Goal: Task Accomplishment & Management: Use online tool/utility

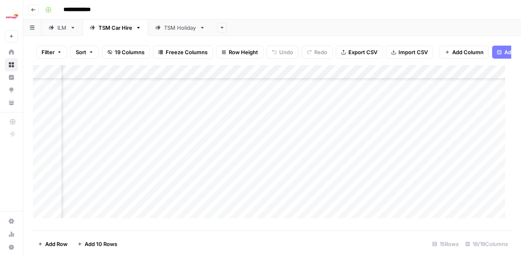
scroll to position [81, 576]
click at [326, 188] on div "Add Column" at bounding box center [272, 144] width 478 height 159
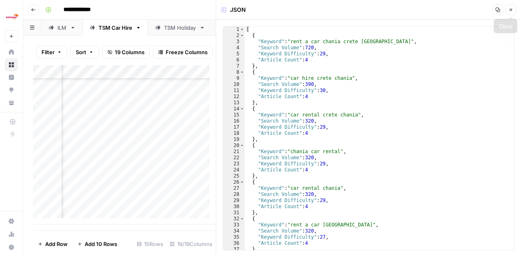
click at [513, 8] on icon "button" at bounding box center [510, 9] width 5 height 5
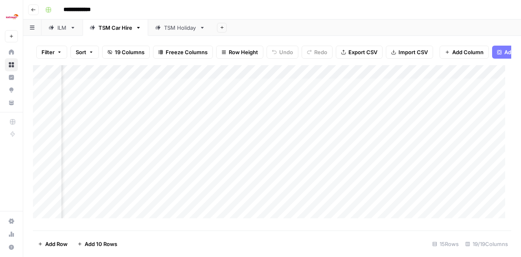
scroll to position [0, 757]
click at [147, 92] on div "Add Column" at bounding box center [272, 144] width 478 height 159
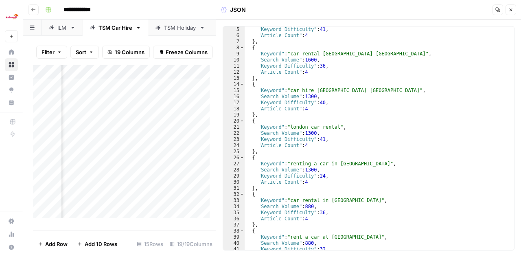
scroll to position [0, 676]
click at [153, 90] on div "Add Column" at bounding box center [124, 144] width 183 height 159
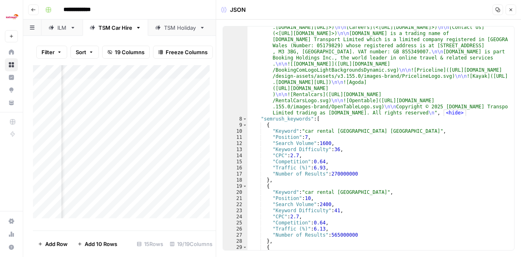
scroll to position [275, 0]
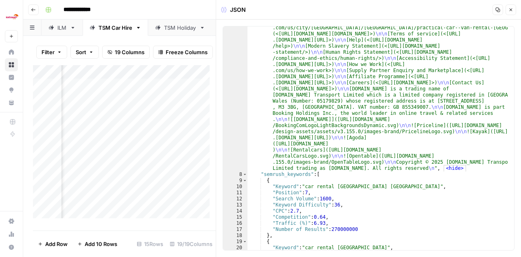
click at [69, 31] on link "ILM" at bounding box center [61, 28] width 41 height 16
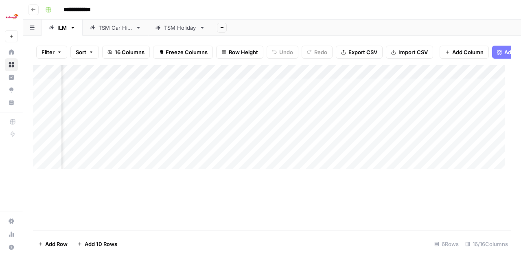
scroll to position [0, 518]
click at [102, 26] on div "TSM Car Hire" at bounding box center [115, 28] width 34 height 8
click at [225, 105] on div "Add Column" at bounding box center [272, 144] width 478 height 159
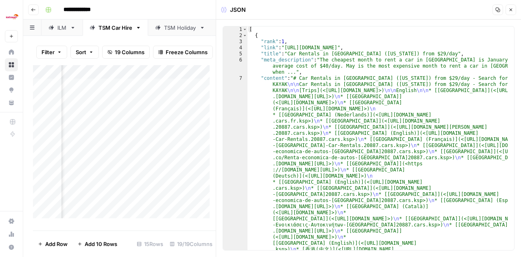
scroll to position [0, 663]
click at [167, 118] on div "Add Column" at bounding box center [124, 144] width 183 height 159
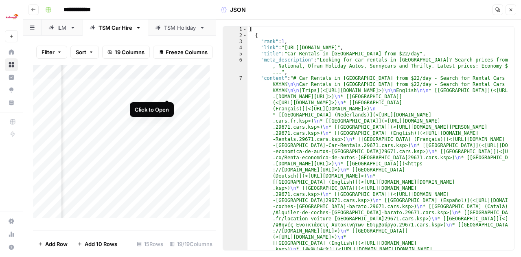
click at [166, 92] on div "Add Column" at bounding box center [124, 144] width 183 height 159
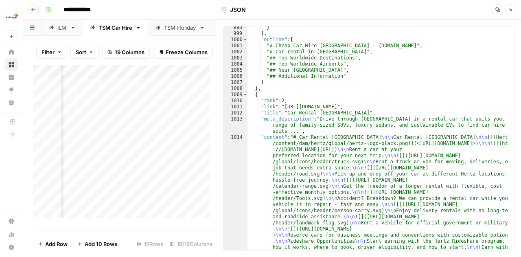
scroll to position [0, 760]
click at [144, 92] on div "Add Column" at bounding box center [124, 144] width 183 height 159
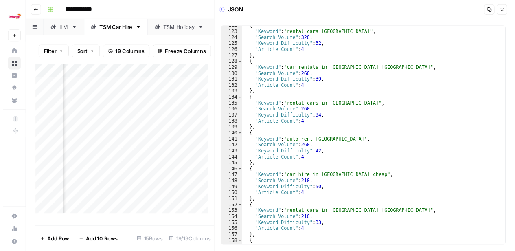
scroll to position [0, 1333]
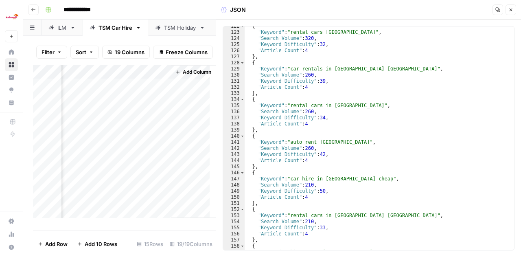
click at [511, 10] on icon "button" at bounding box center [510, 9] width 5 height 5
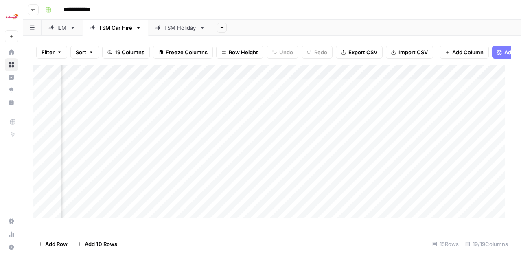
scroll to position [0, 703]
click at [272, 93] on div "Add Column" at bounding box center [272, 144] width 478 height 159
click at [246, 89] on div "Add Column" at bounding box center [272, 144] width 478 height 159
click at [245, 121] on div "Add Column" at bounding box center [272, 144] width 478 height 159
click at [242, 102] on div "Add Column" at bounding box center [272, 144] width 478 height 159
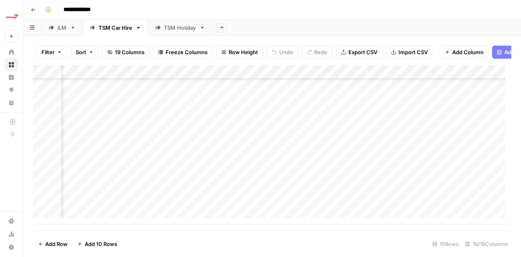
scroll to position [81, 458]
click at [59, 28] on div "ILM" at bounding box center [61, 28] width 9 height 8
click at [307, 91] on div "Add Column" at bounding box center [272, 120] width 478 height 110
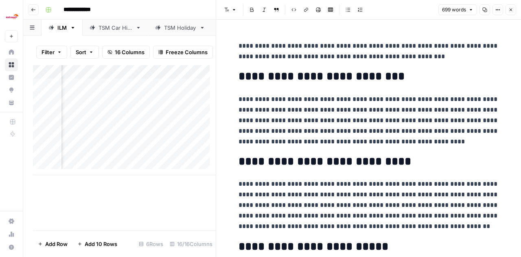
scroll to position [41, 0]
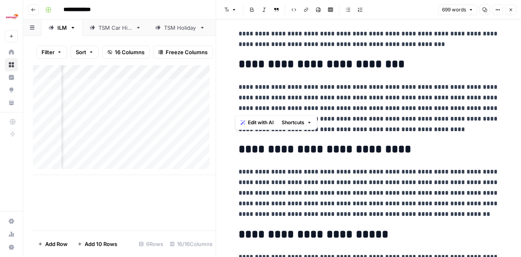
drag, startPoint x: 236, startPoint y: 86, endPoint x: 404, endPoint y: 110, distance: 170.5
click at [404, 110] on p "**********" at bounding box center [368, 108] width 260 height 53
click at [410, 146] on h2 "**********" at bounding box center [368, 149] width 260 height 13
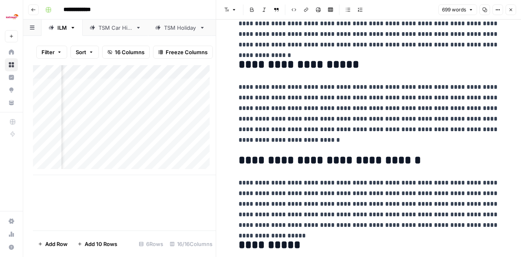
scroll to position [496, 0]
